Goal: Communication & Community: Share content

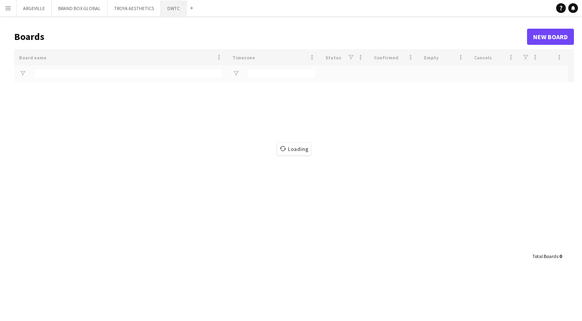
type input "****"
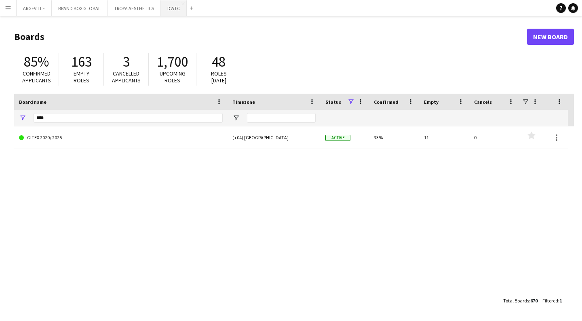
click at [165, 9] on button "DWTC Close" at bounding box center [174, 8] width 26 height 16
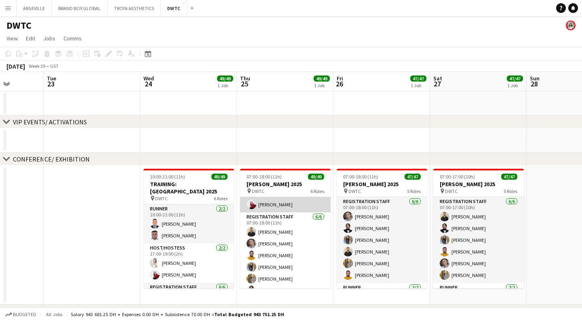
scroll to position [1, 0]
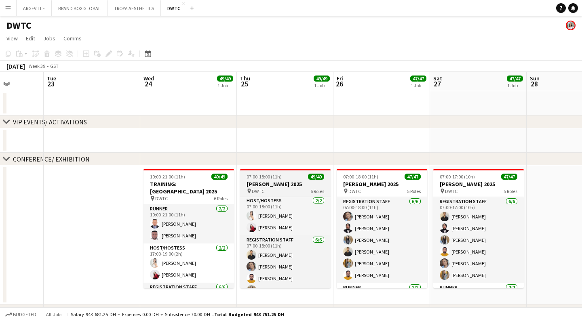
click at [259, 177] on span "07:00-18:00 (11h)" at bounding box center [263, 177] width 35 height 6
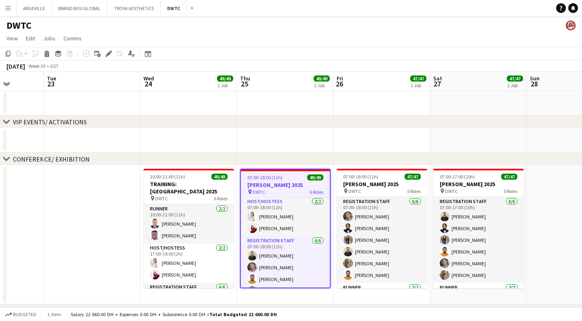
click at [271, 184] on h3 "[PERSON_NAME] 2025" at bounding box center [285, 184] width 89 height 7
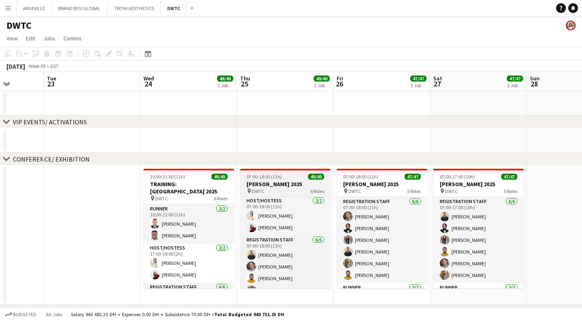
click at [271, 184] on h3 "[PERSON_NAME] 2025" at bounding box center [285, 184] width 91 height 7
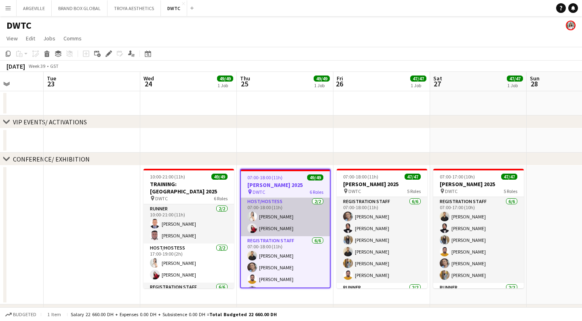
click at [271, 211] on app-card-role "Host/Hostess [DATE] 07:00-18:00 (11h) [PERSON_NAME] Valeriia [PERSON_NAME]" at bounding box center [285, 216] width 89 height 39
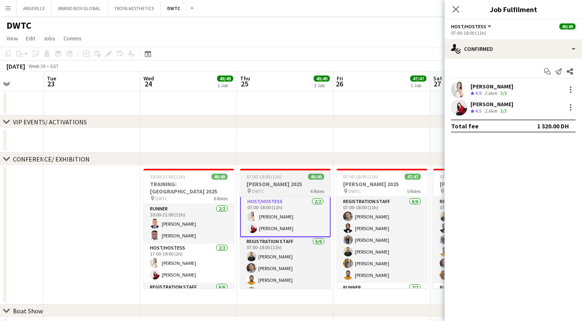
click at [259, 184] on h3 "[PERSON_NAME] 2025" at bounding box center [285, 184] width 91 height 7
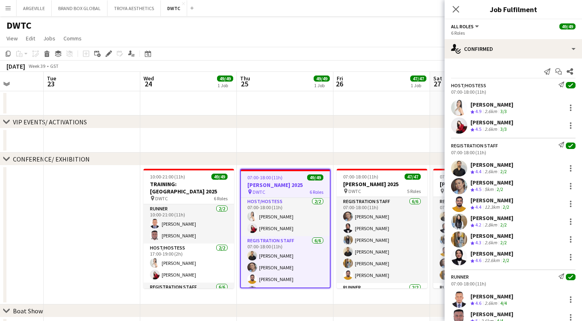
scroll to position [0, 0]
click at [571, 70] on icon at bounding box center [569, 71] width 6 height 6
click at [571, 72] on icon "Share" at bounding box center [569, 71] width 6 height 6
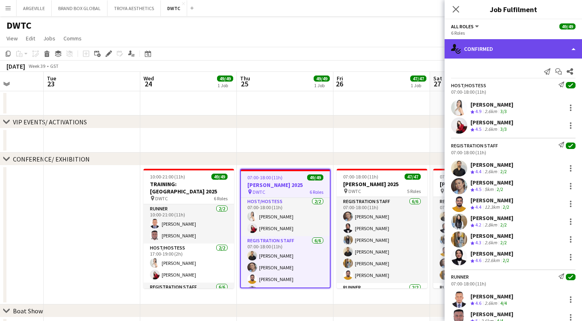
click at [573, 48] on div "single-neutral-actions-check-2 Confirmed" at bounding box center [512, 48] width 137 height 19
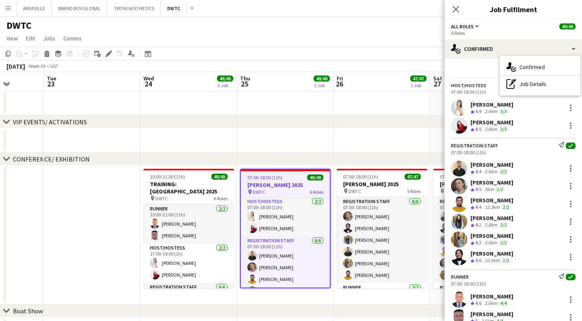
click at [467, 71] on div "Send notification Start chat Share" at bounding box center [513, 71] width 124 height 13
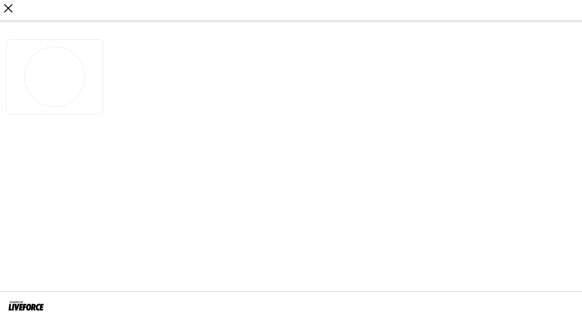
click at [10, 8] on icon "close" at bounding box center [8, 8] width 8 height 8
